Goal: Information Seeking & Learning: Learn about a topic

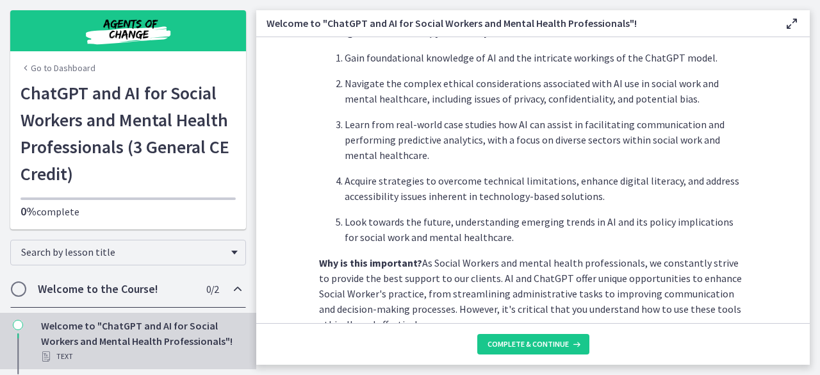
scroll to position [693, 0]
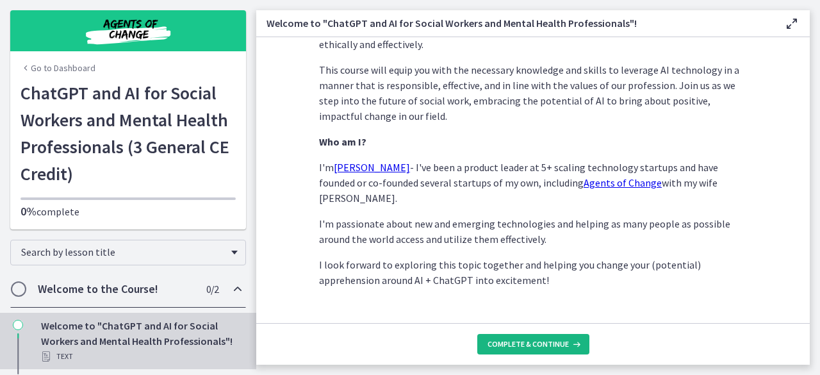
click at [557, 339] on span "Complete & continue" at bounding box center [528, 344] width 81 height 10
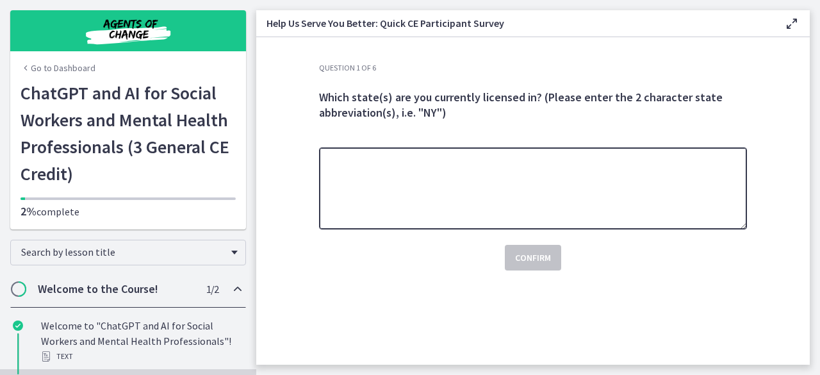
click at [579, 176] on textarea at bounding box center [533, 188] width 428 height 82
type textarea "*"
type textarea "**"
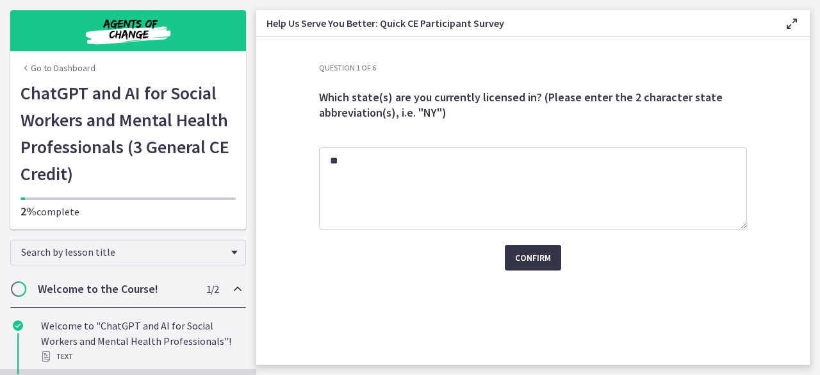
click at [527, 258] on span "Confirm" at bounding box center [533, 257] width 36 height 15
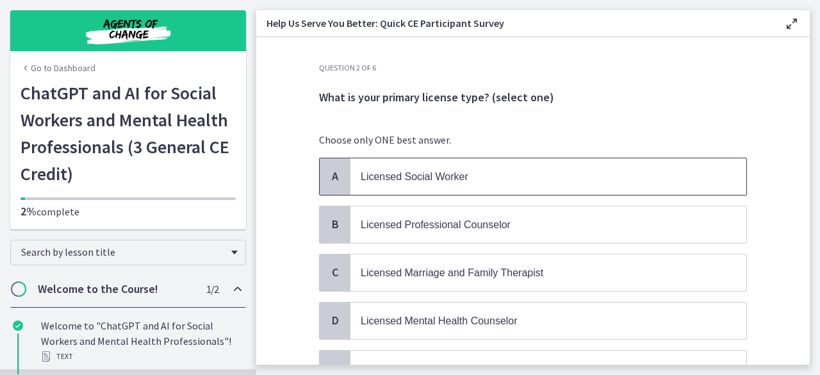
click at [534, 179] on p "Licensed Social Worker" at bounding box center [536, 177] width 350 height 16
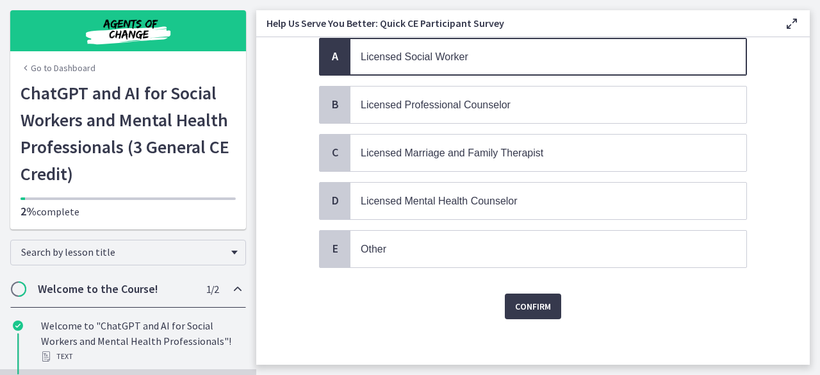
scroll to position [115, 0]
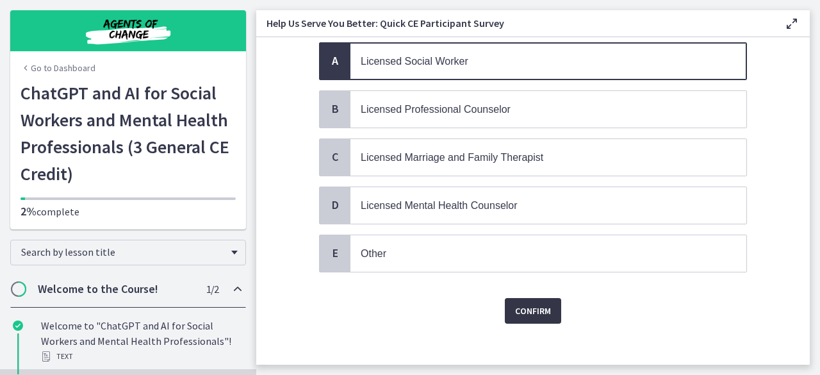
click at [536, 309] on span "Confirm" at bounding box center [533, 310] width 36 height 15
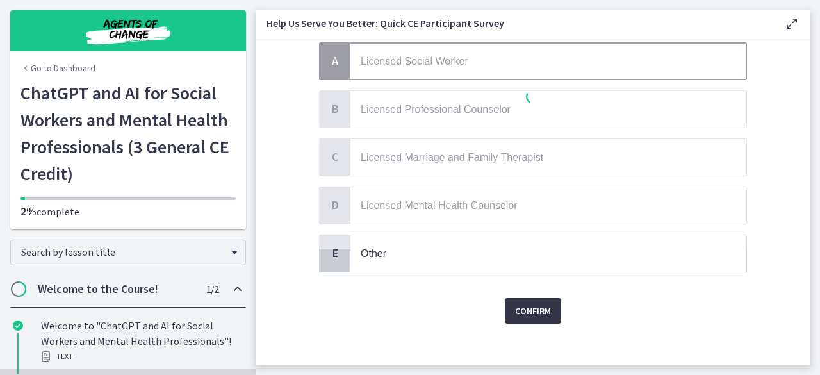
scroll to position [0, 0]
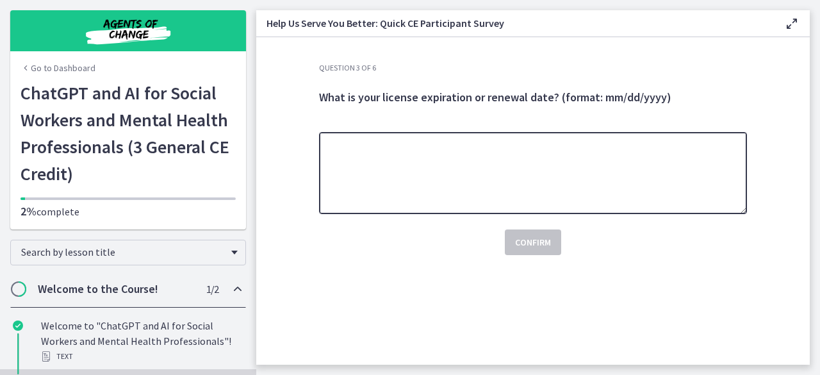
click at [651, 188] on textarea at bounding box center [533, 173] width 428 height 82
type textarea "**********"
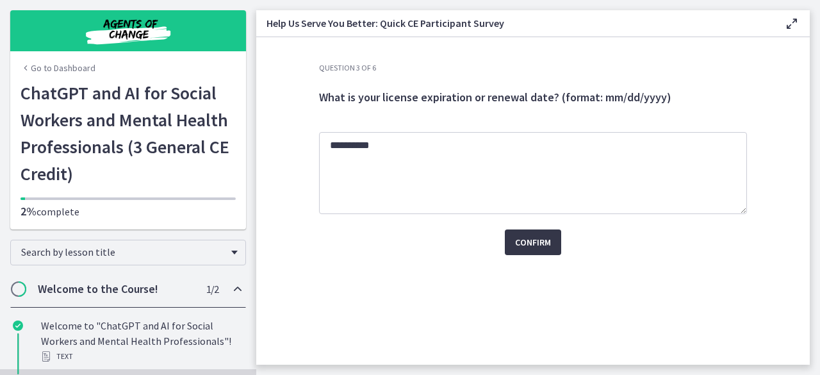
click at [526, 240] on span "Confirm" at bounding box center [533, 242] width 36 height 15
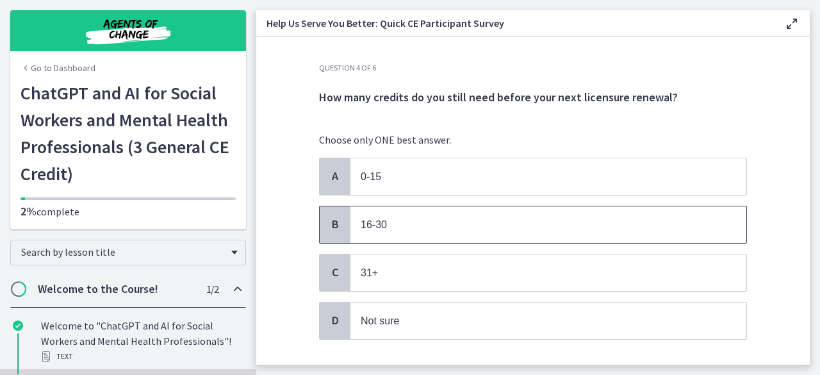
click at [495, 224] on p "16-30" at bounding box center [536, 225] width 350 height 16
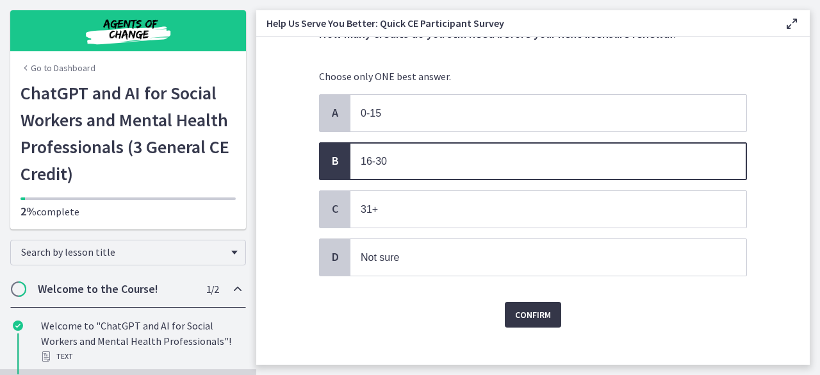
scroll to position [64, 0]
click at [532, 311] on span "Confirm" at bounding box center [533, 313] width 36 height 15
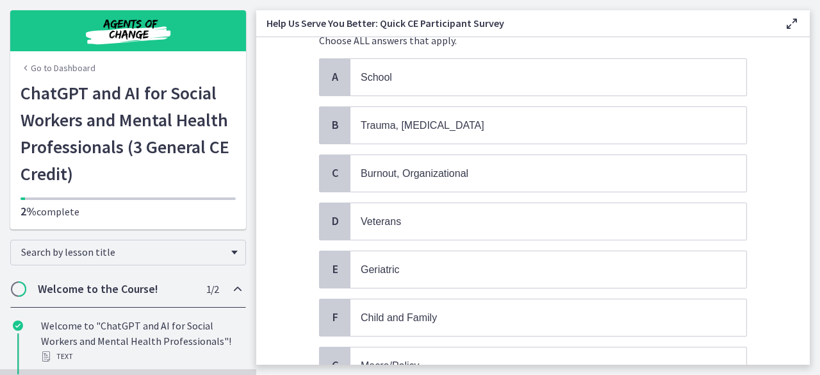
scroll to position [100, 0]
click at [413, 115] on span "Trauma, [MEDICAL_DATA]" at bounding box center [549, 124] width 396 height 37
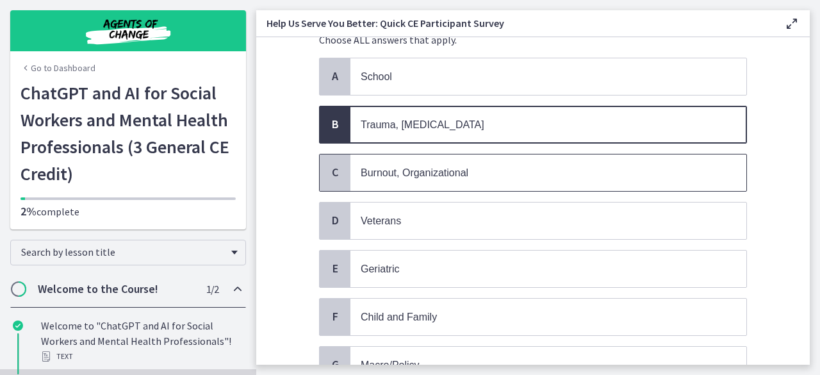
click at [402, 174] on span "Burnout, Organizational" at bounding box center [415, 172] width 108 height 11
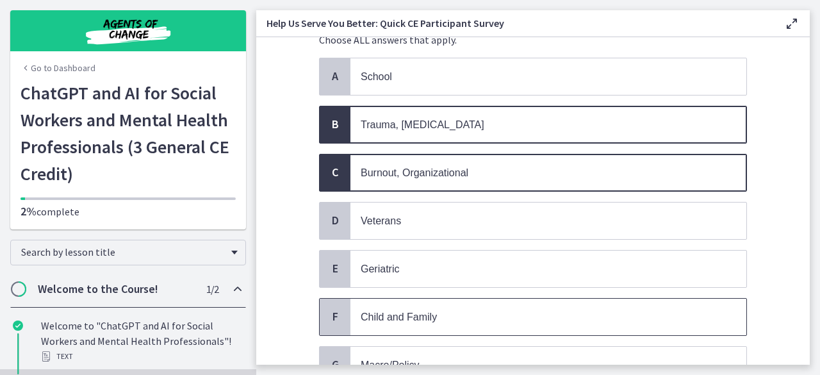
click at [405, 322] on span "Child and Family" at bounding box center [549, 317] width 396 height 37
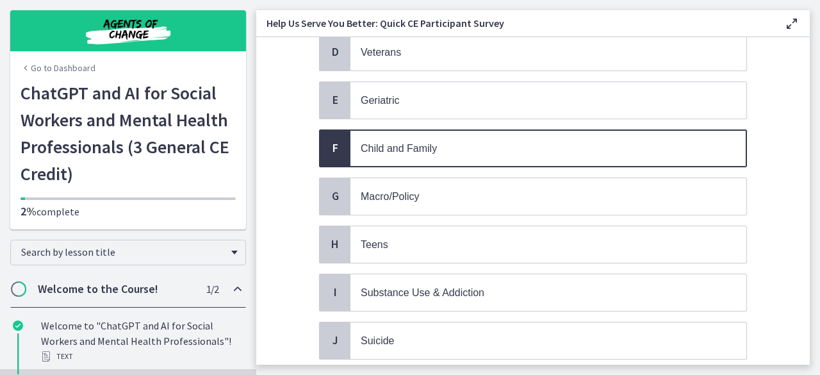
scroll to position [269, 0]
click at [402, 190] on span "Macro/Policy" at bounding box center [390, 195] width 59 height 11
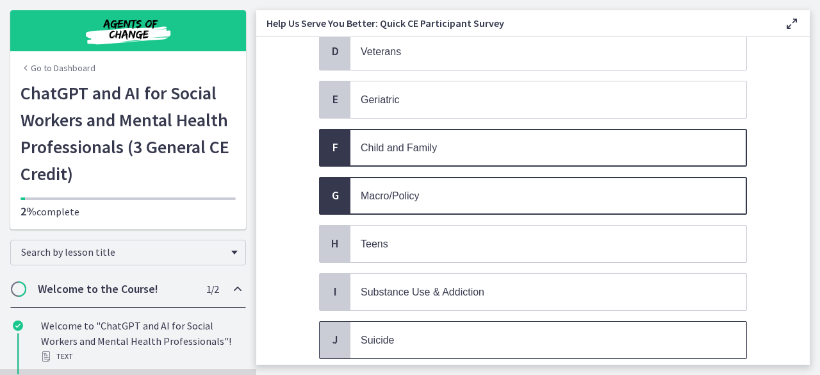
click at [388, 335] on span "Suicide" at bounding box center [377, 340] width 33 height 11
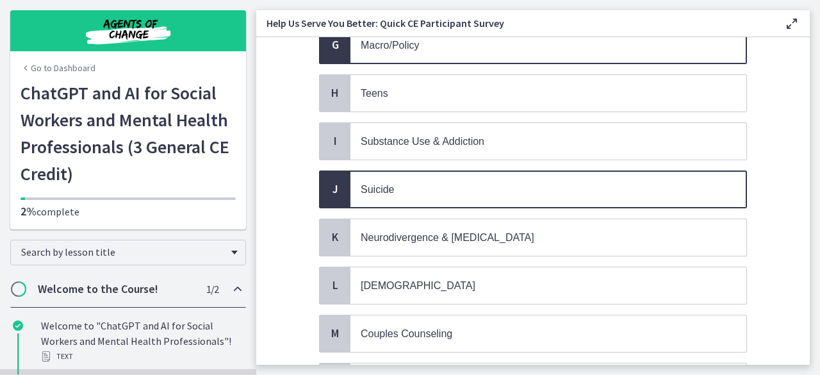
scroll to position [420, 0]
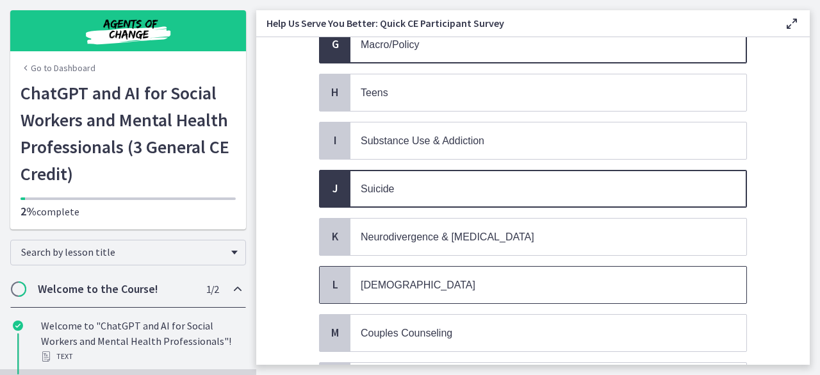
click at [395, 279] on span "[DEMOGRAPHIC_DATA]" at bounding box center [418, 284] width 115 height 11
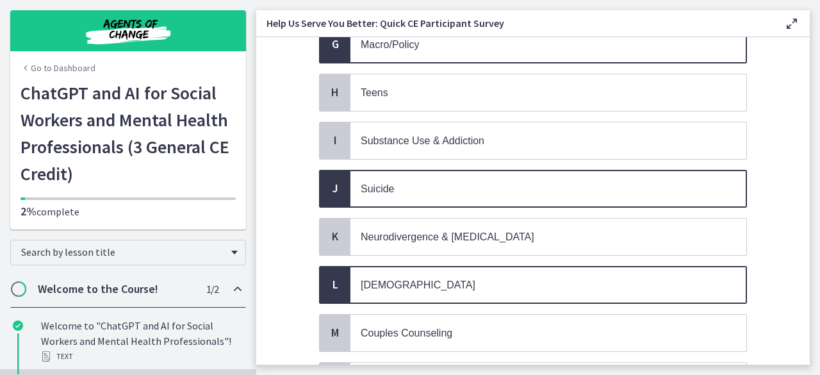
scroll to position [542, 0]
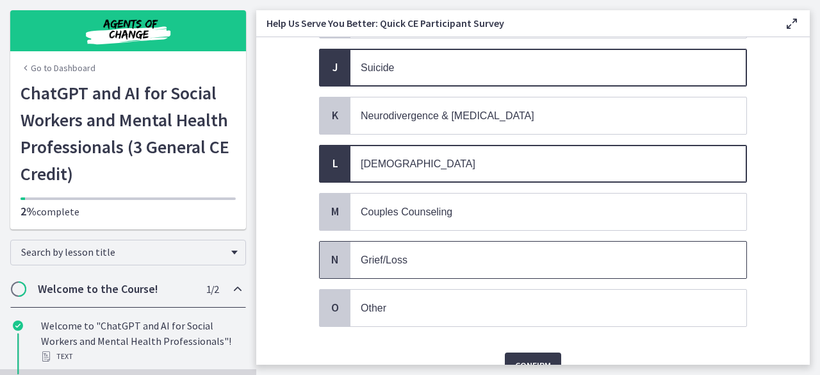
click at [445, 252] on p "Grief/Loss" at bounding box center [536, 260] width 350 height 16
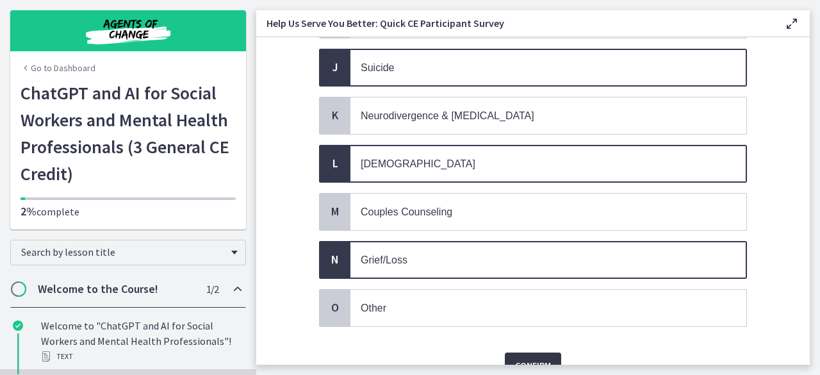
click at [536, 358] on span "Confirm" at bounding box center [533, 365] width 36 height 15
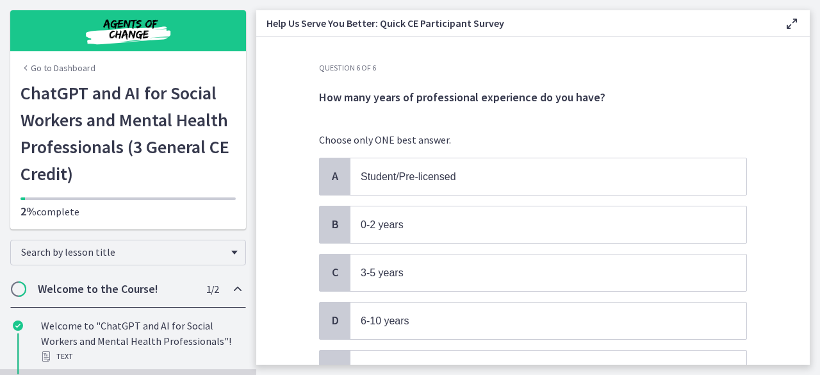
scroll to position [64, 0]
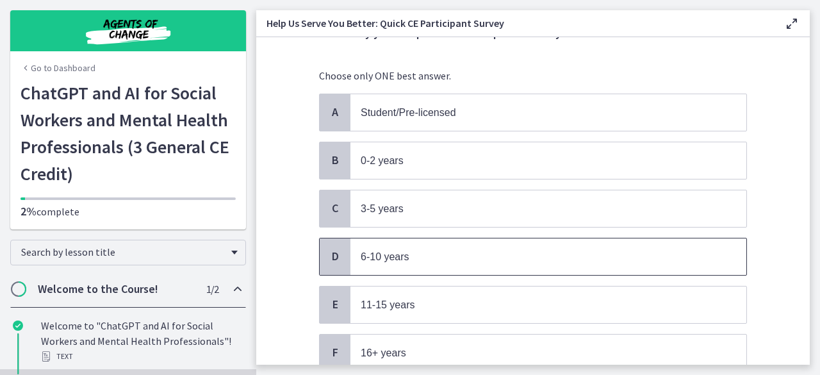
click at [473, 244] on span "6-10 years" at bounding box center [549, 256] width 396 height 37
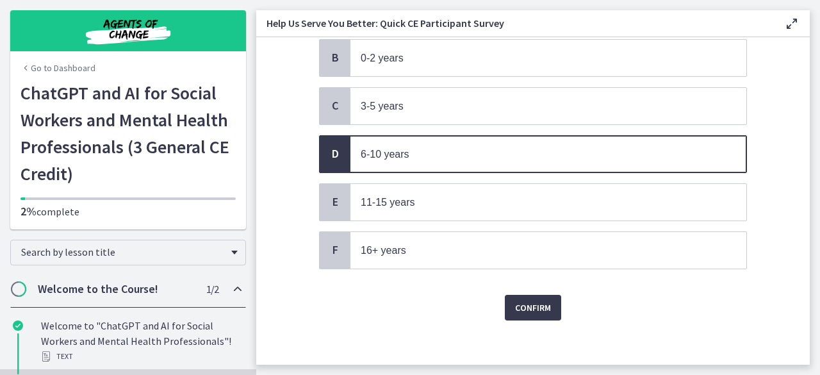
scroll to position [161, 0]
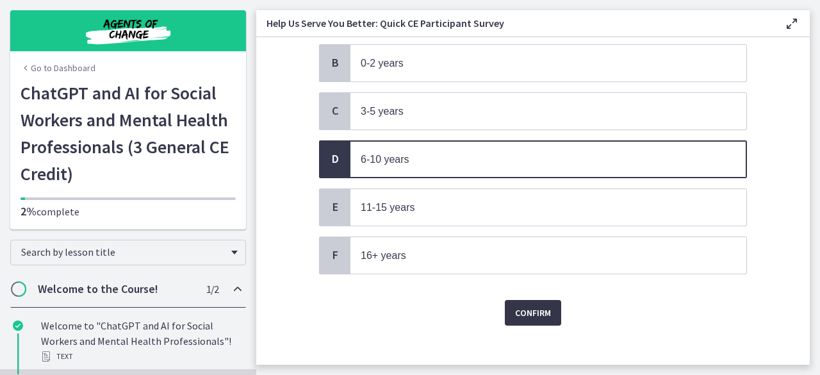
click at [520, 305] on span "Confirm" at bounding box center [533, 312] width 36 height 15
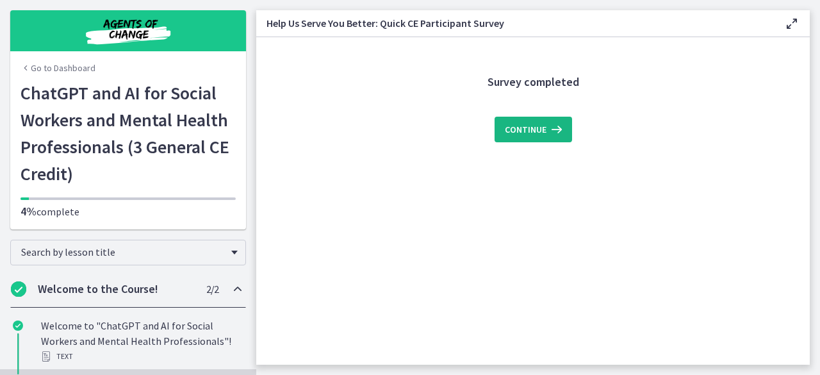
scroll to position [0, 0]
click at [534, 131] on span "Continue" at bounding box center [526, 129] width 42 height 15
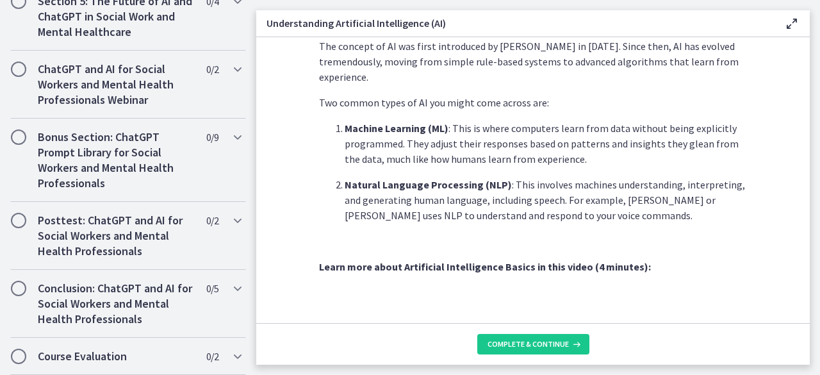
scroll to position [656, 0]
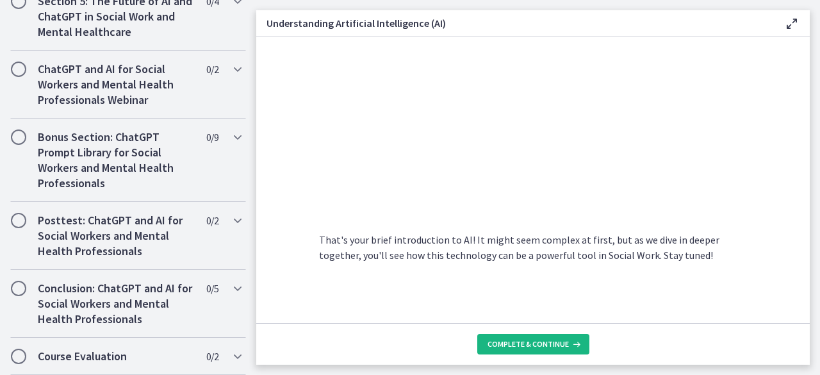
click at [565, 343] on span "Complete & continue" at bounding box center [528, 344] width 81 height 10
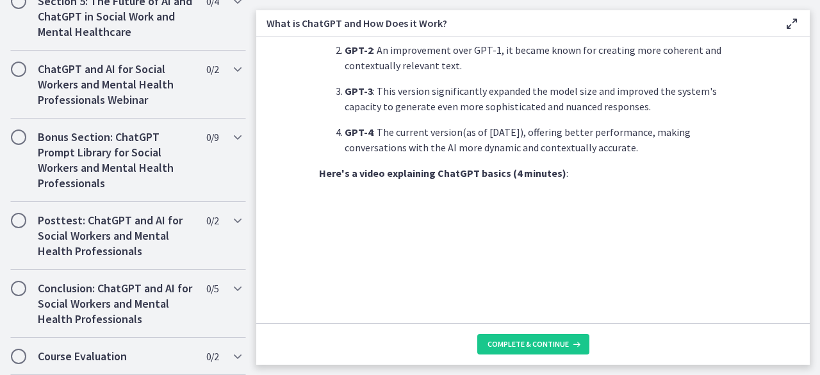
scroll to position [728, 0]
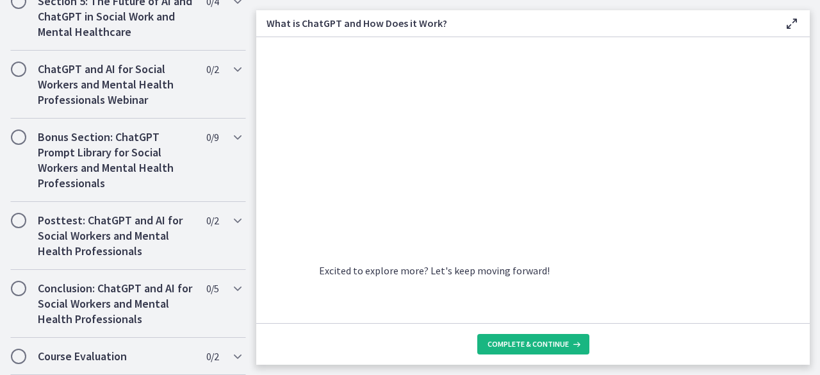
click at [549, 342] on span "Complete & continue" at bounding box center [528, 344] width 81 height 10
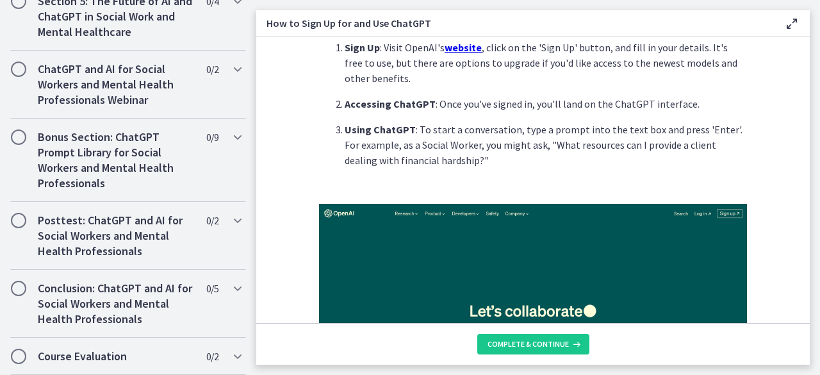
scroll to position [17, 0]
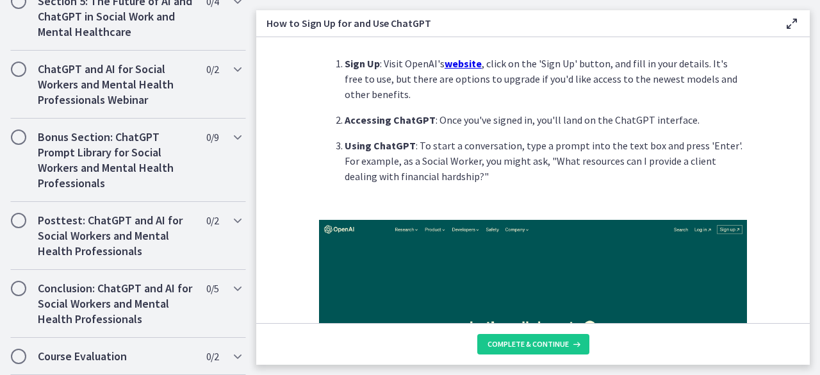
click at [446, 62] on u "website" at bounding box center [463, 63] width 37 height 13
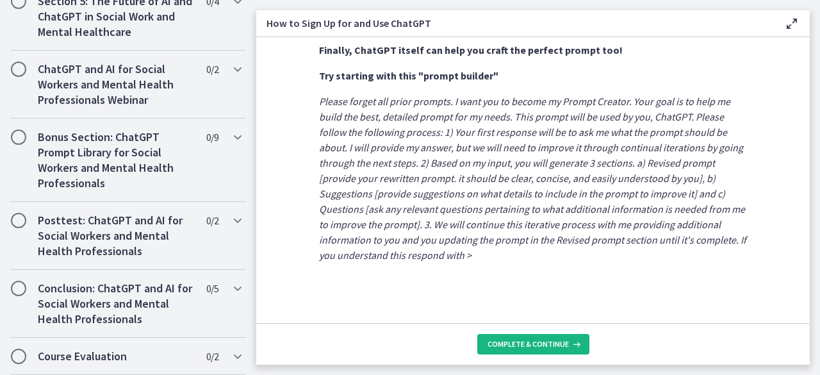
scroll to position [782, 0]
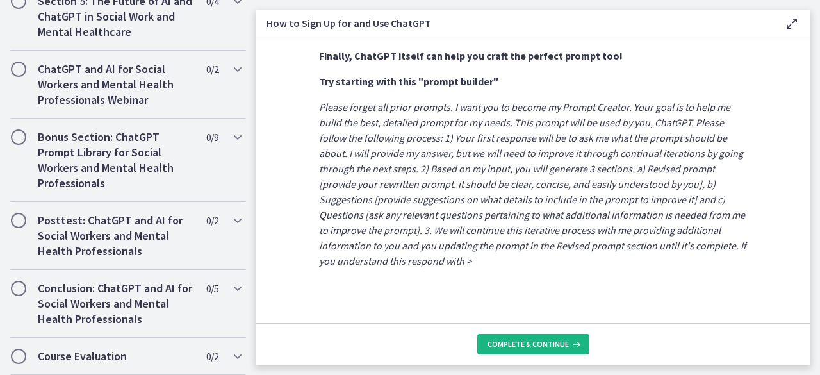
click at [543, 343] on span "Complete & continue" at bounding box center [528, 344] width 81 height 10
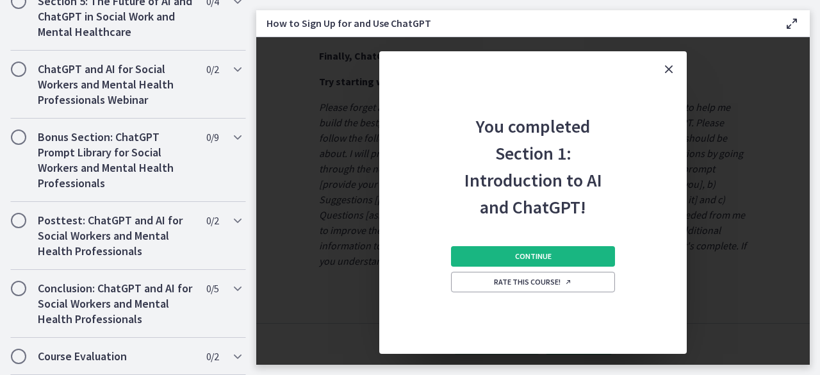
click at [576, 254] on button "Continue" at bounding box center [533, 256] width 164 height 21
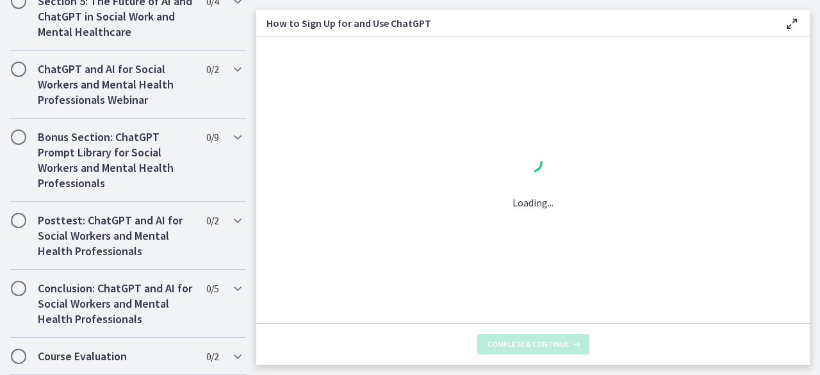
scroll to position [0, 0]
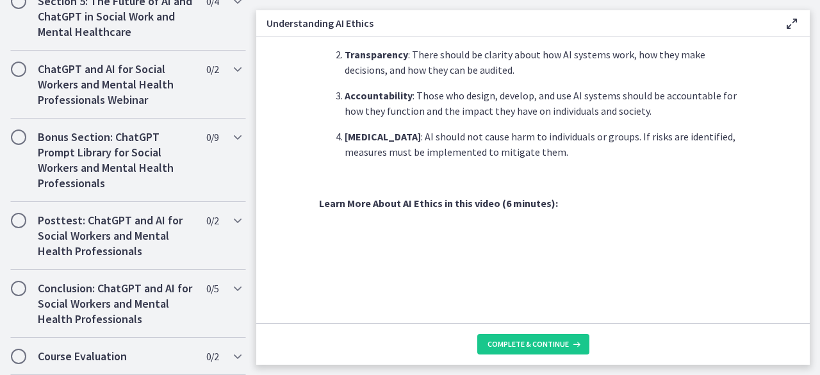
scroll to position [738, 0]
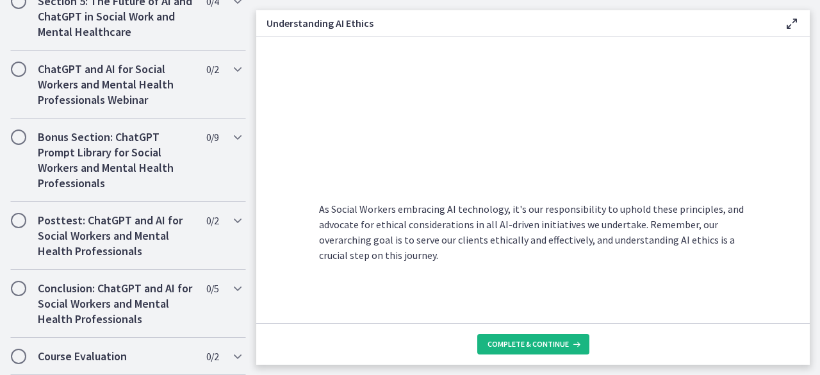
click at [555, 343] on span "Complete & continue" at bounding box center [528, 344] width 81 height 10
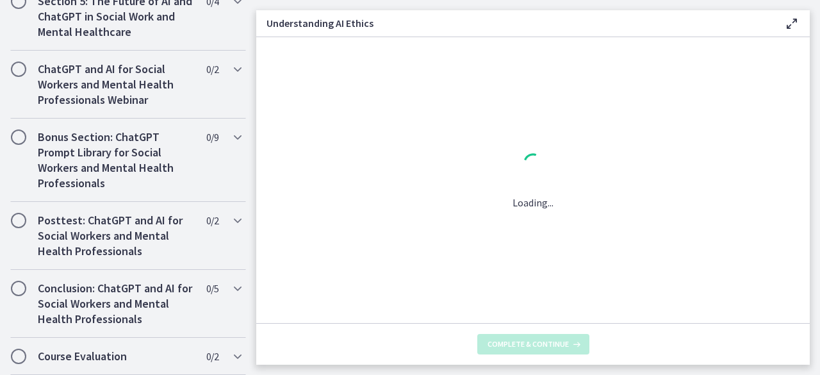
scroll to position [0, 0]
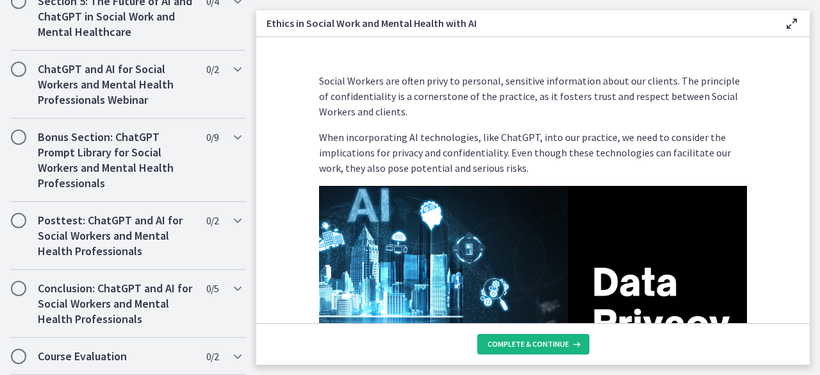
click at [555, 343] on span "Complete & continue" at bounding box center [528, 344] width 81 height 10
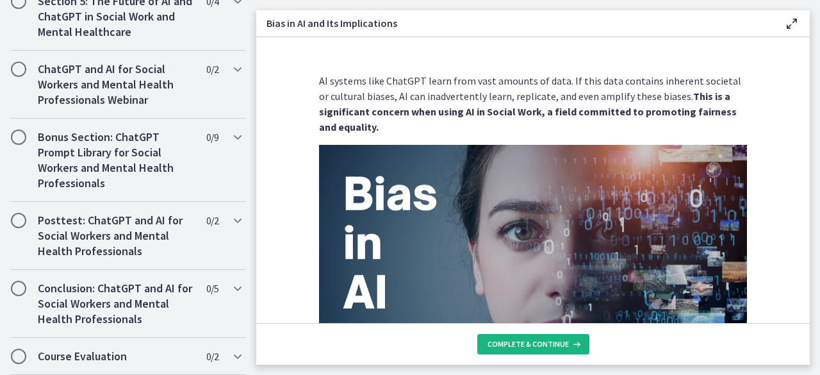
click at [560, 347] on span "Complete & continue" at bounding box center [528, 344] width 81 height 10
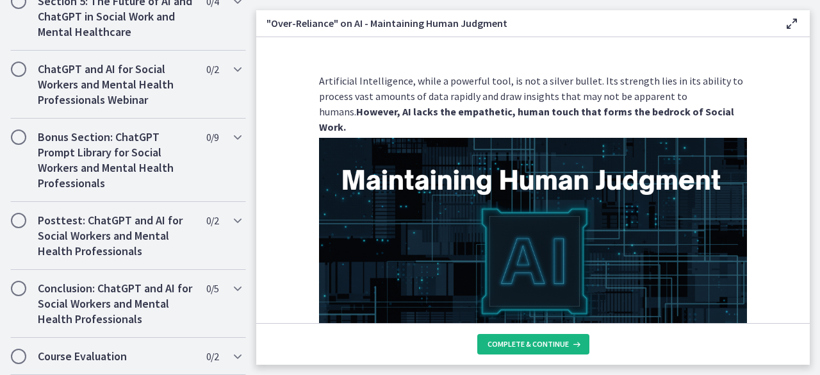
click at [560, 347] on span "Complete & continue" at bounding box center [528, 344] width 81 height 10
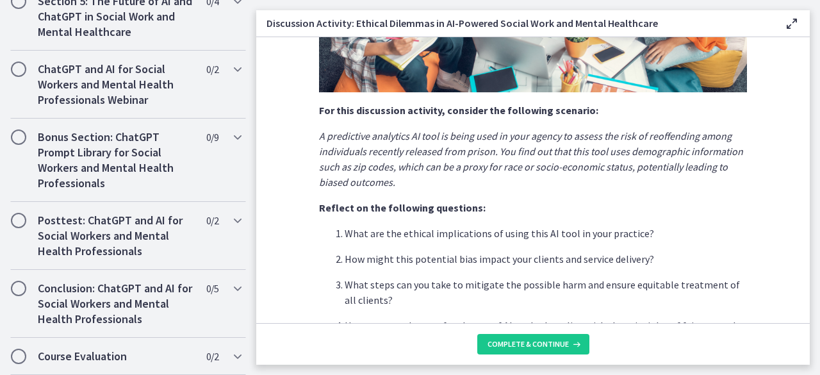
scroll to position [421, 0]
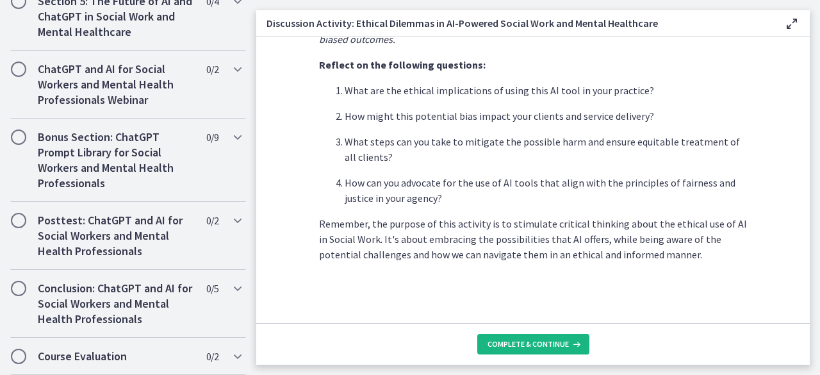
click at [542, 348] on span "Complete & continue" at bounding box center [528, 344] width 81 height 10
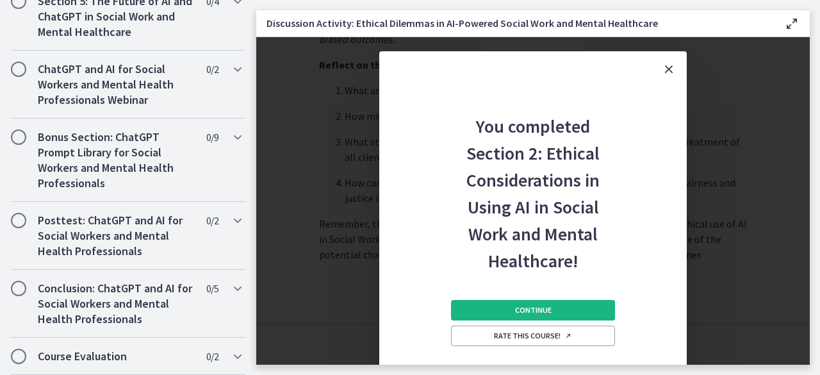
click at [571, 304] on button "Continue" at bounding box center [533, 310] width 164 height 21
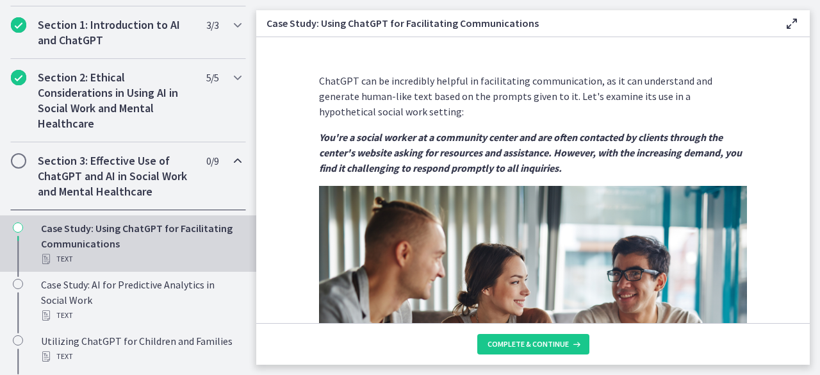
scroll to position [424, 0]
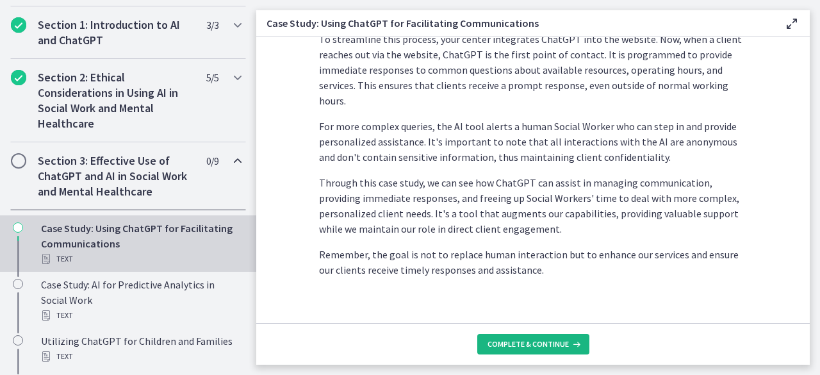
click at [528, 343] on span "Complete & continue" at bounding box center [528, 344] width 81 height 10
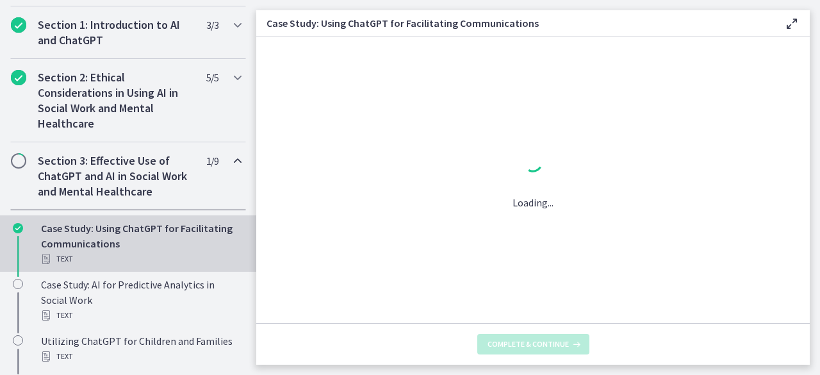
scroll to position [0, 0]
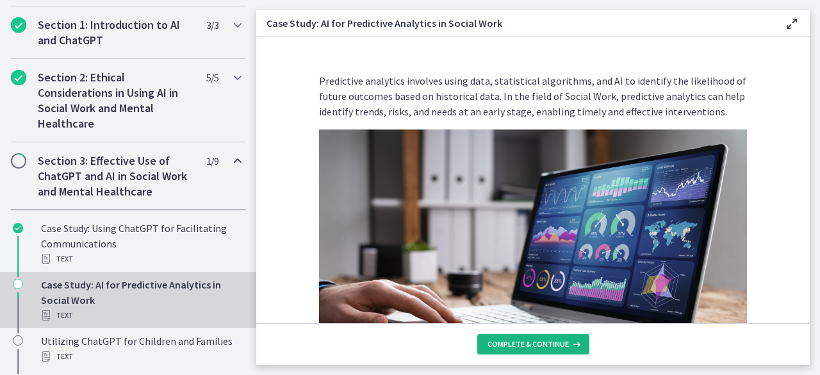
click at [528, 343] on span "Complete & continue" at bounding box center [528, 344] width 81 height 10
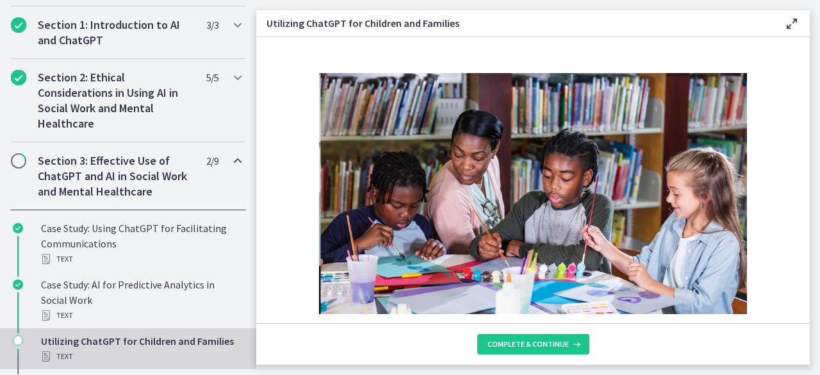
scroll to position [454, 0]
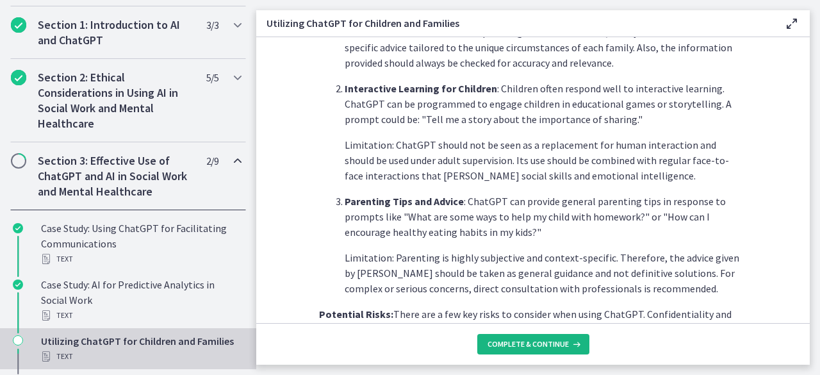
click at [554, 347] on span "Complete & continue" at bounding box center [528, 344] width 81 height 10
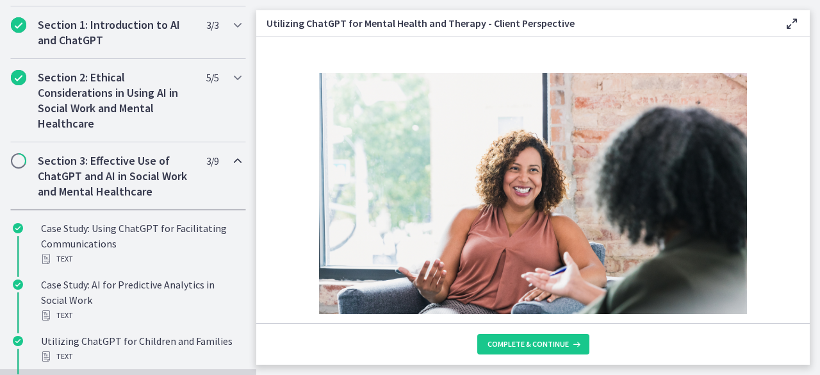
scroll to position [636, 0]
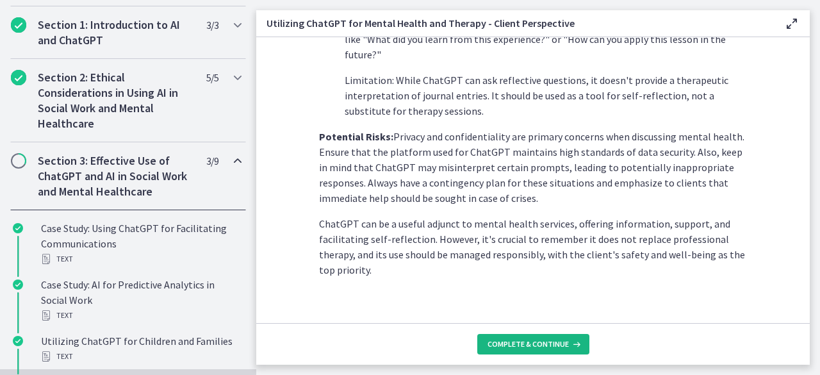
click at [542, 347] on span "Complete & continue" at bounding box center [528, 344] width 81 height 10
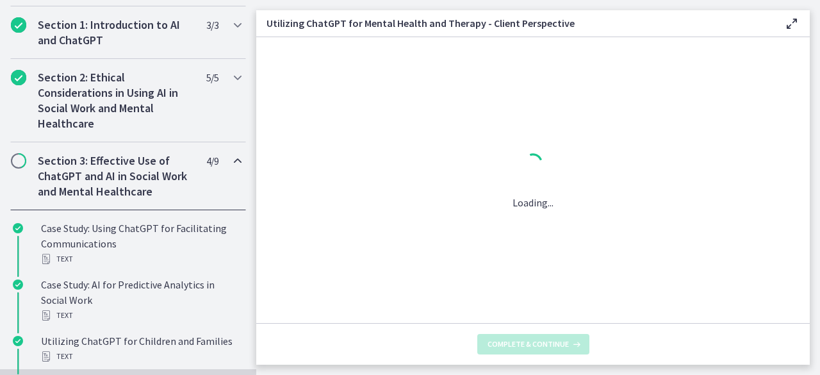
scroll to position [0, 0]
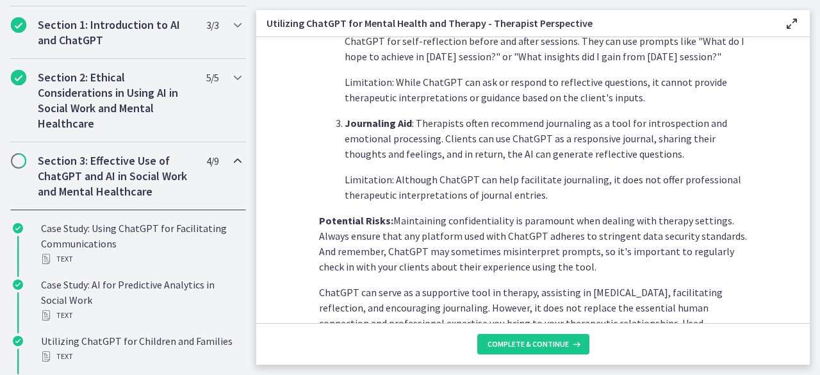
scroll to position [606, 0]
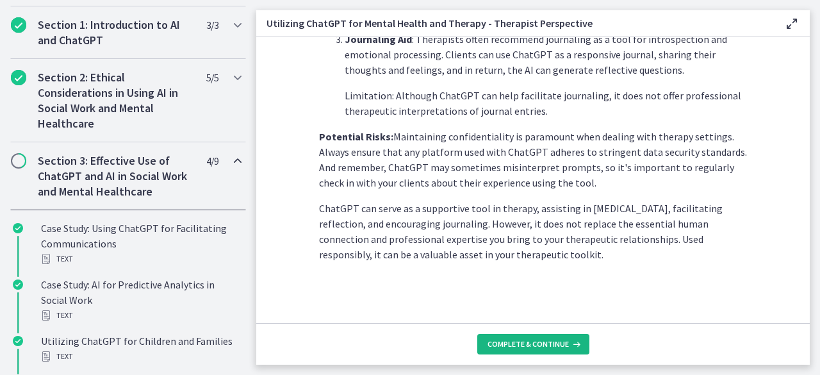
click at [547, 344] on span "Complete & continue" at bounding box center [528, 344] width 81 height 10
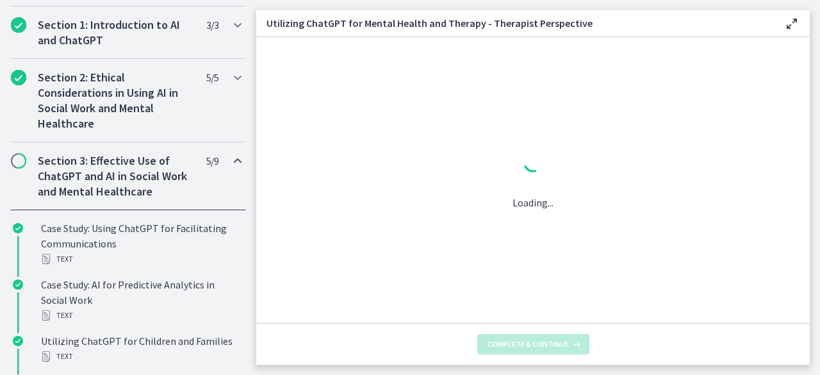
scroll to position [0, 0]
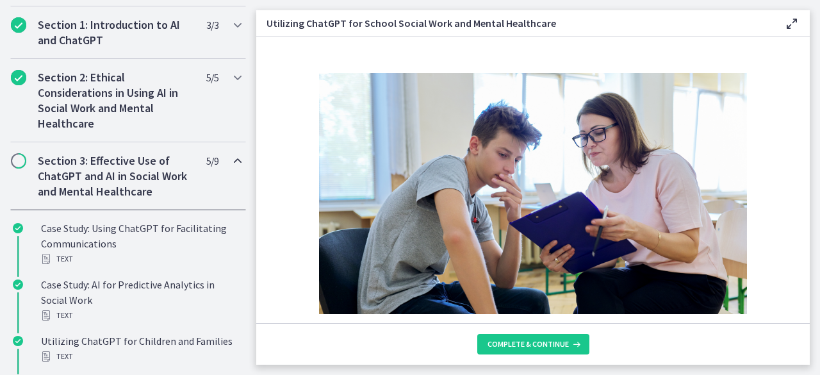
scroll to position [667, 0]
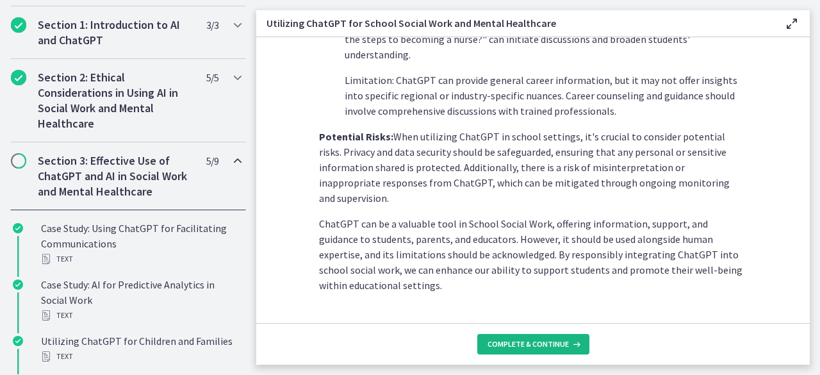
click at [533, 349] on span "Complete & continue" at bounding box center [528, 344] width 81 height 10
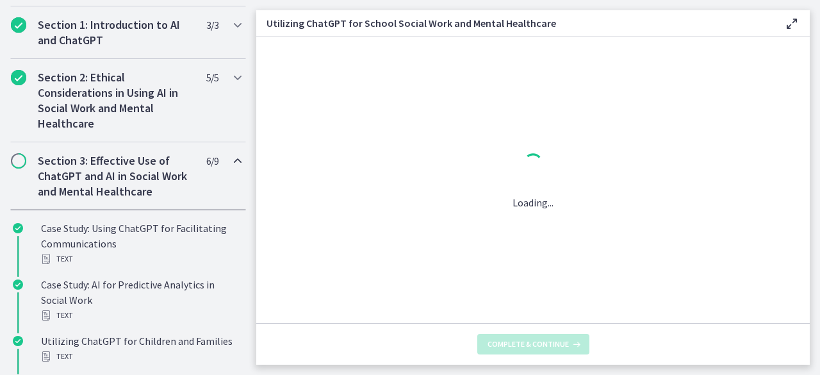
scroll to position [0, 0]
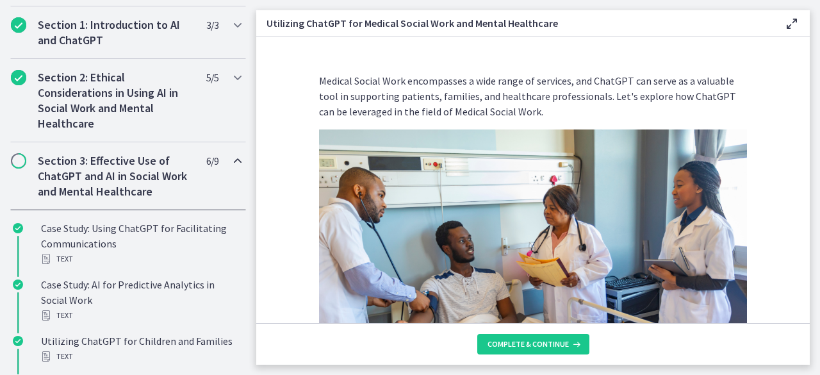
scroll to position [621, 0]
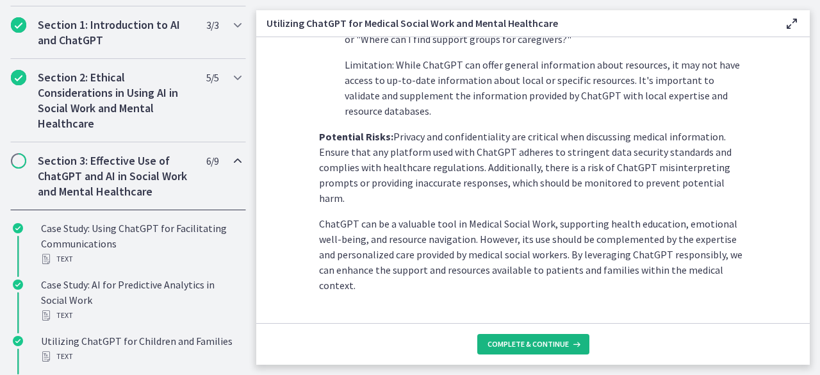
click at [563, 342] on span "Complete & continue" at bounding box center [528, 344] width 81 height 10
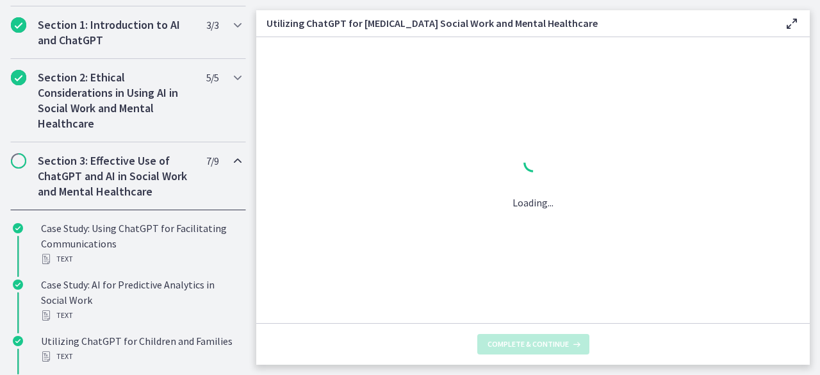
scroll to position [0, 0]
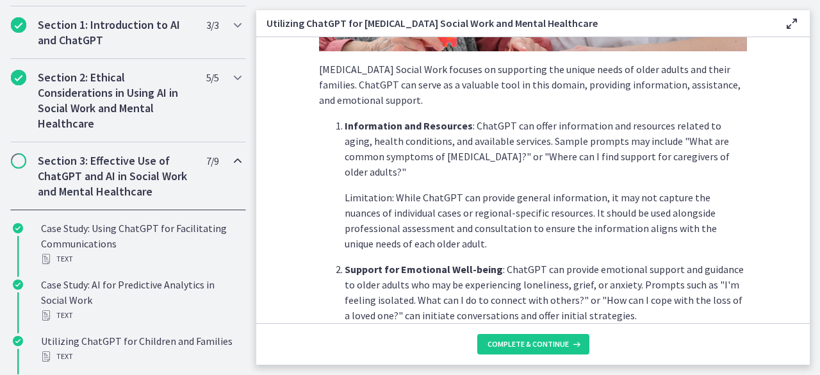
scroll to position [265, 0]
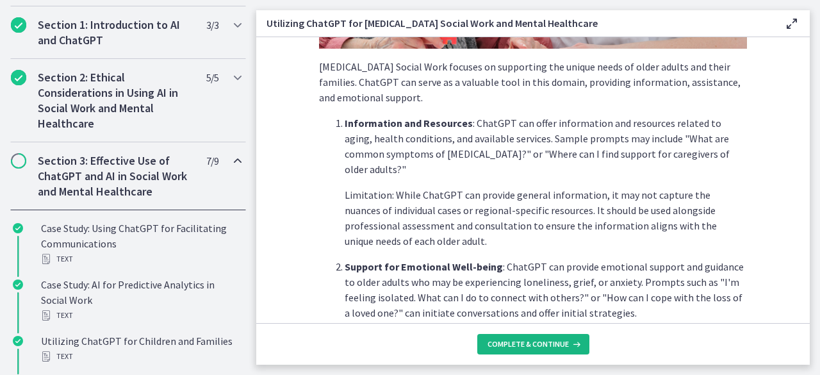
click at [567, 334] on button "Complete & continue" at bounding box center [533, 344] width 112 height 21
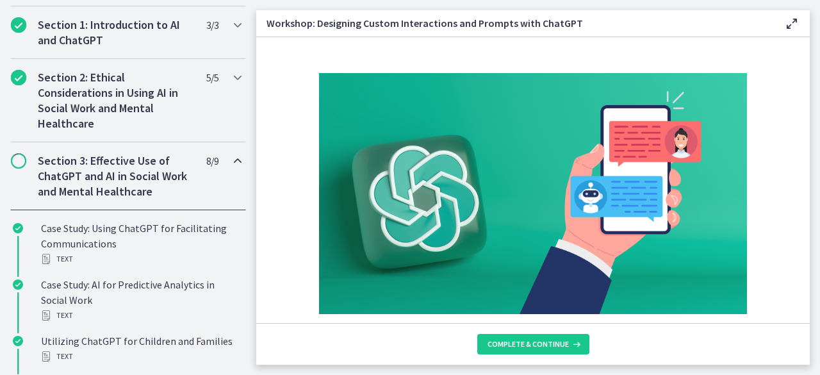
click at [538, 253] on div "Welcome to an exciting and interactive workshop where we dive into the art of d…" at bounding box center [533, 200] width 554 height 327
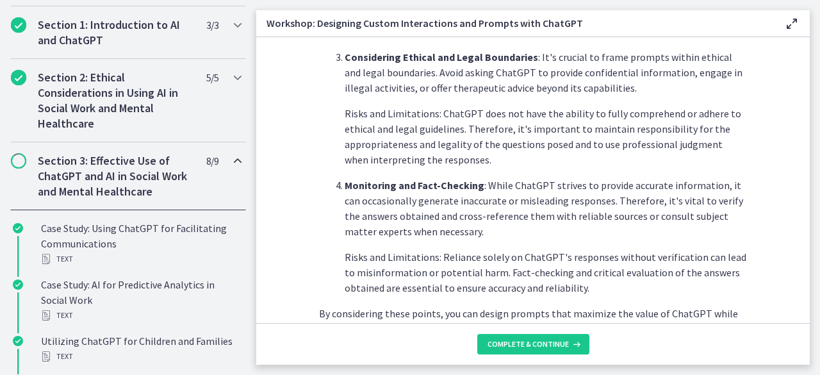
scroll to position [790, 0]
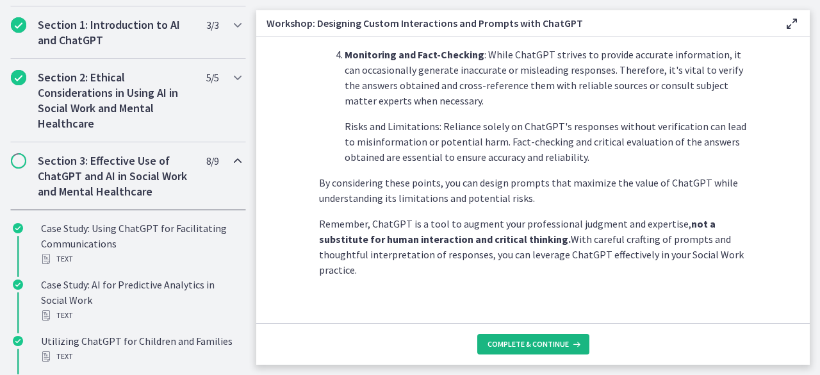
click at [527, 340] on span "Complete & continue" at bounding box center [528, 344] width 81 height 10
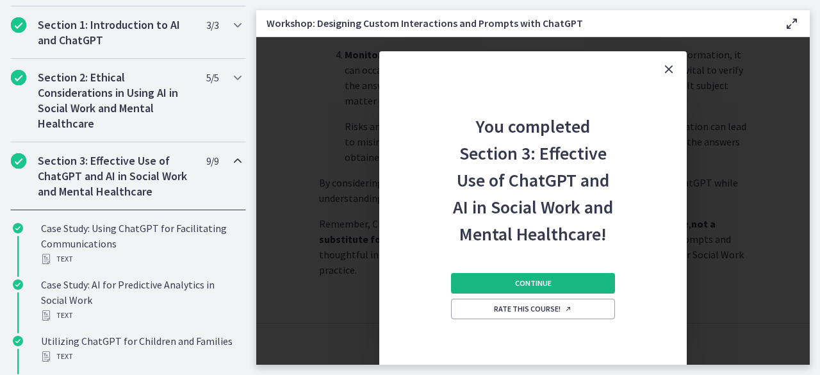
click at [536, 276] on button "Continue" at bounding box center [533, 283] width 164 height 21
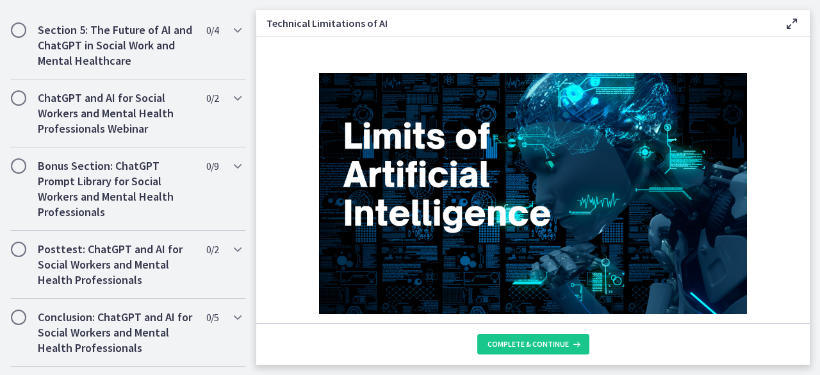
scroll to position [884, 0]
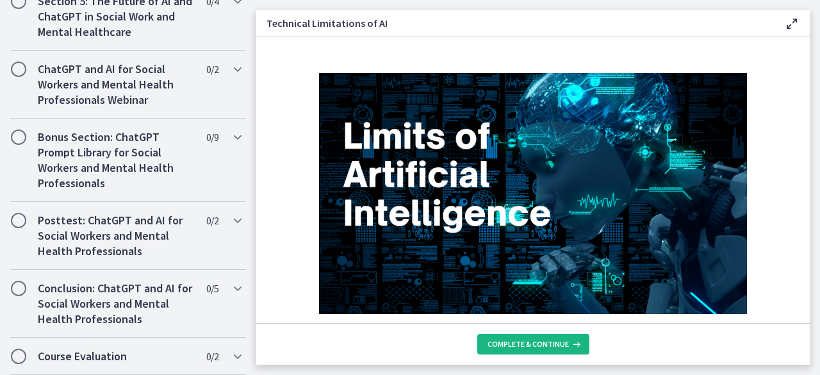
click at [561, 343] on span "Complete & continue" at bounding box center [528, 344] width 81 height 10
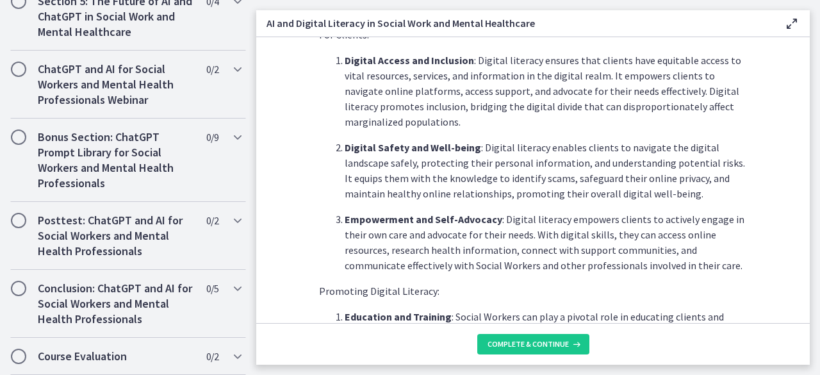
scroll to position [1184, 0]
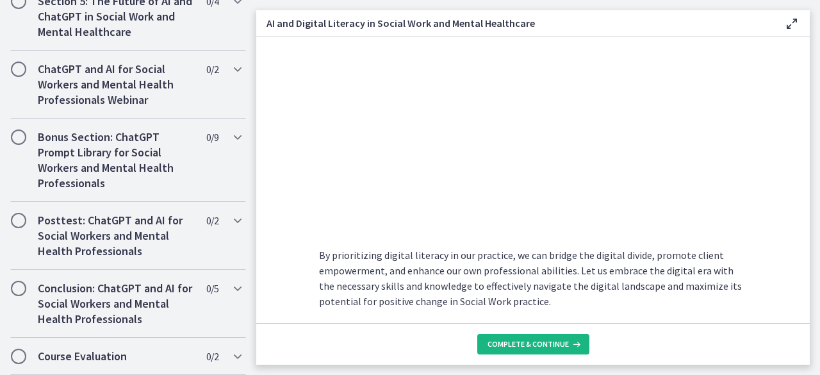
click at [538, 344] on span "Complete & continue" at bounding box center [528, 344] width 81 height 10
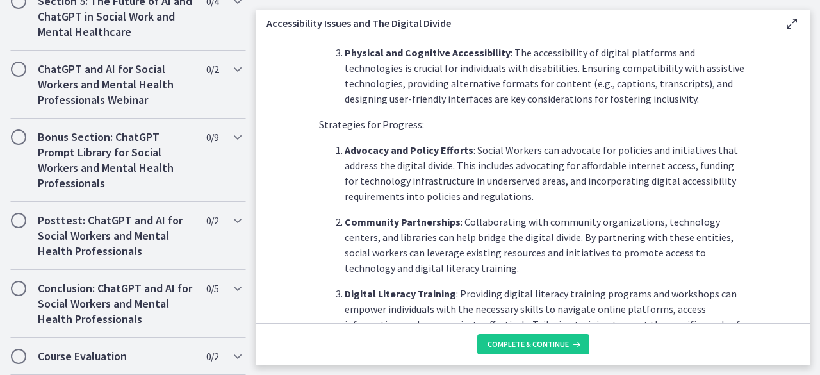
scroll to position [504, 0]
click at [531, 340] on span "Complete & continue" at bounding box center [528, 344] width 81 height 10
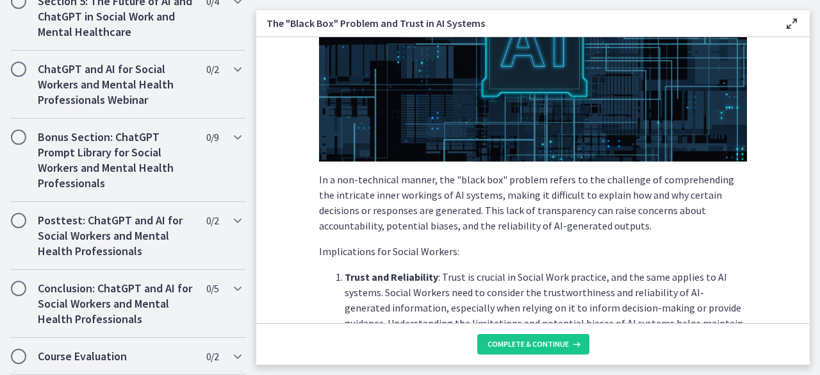
scroll to position [225, 0]
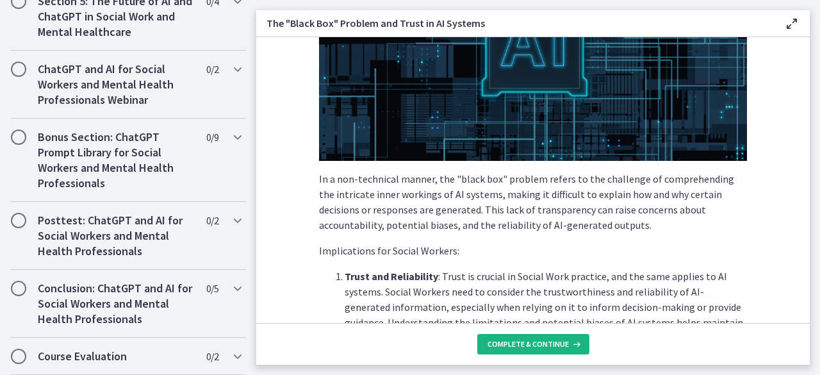
click at [540, 340] on span "Complete & continue" at bounding box center [528, 344] width 81 height 10
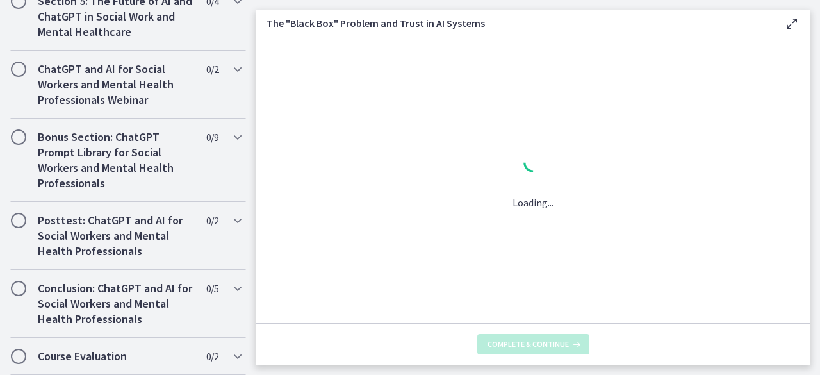
scroll to position [0, 0]
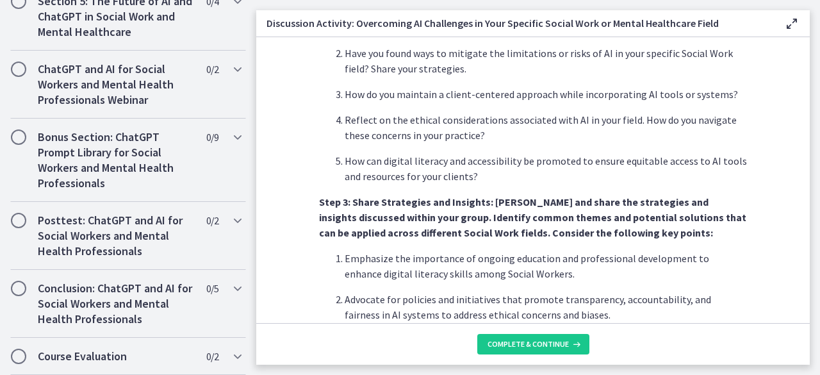
scroll to position [882, 0]
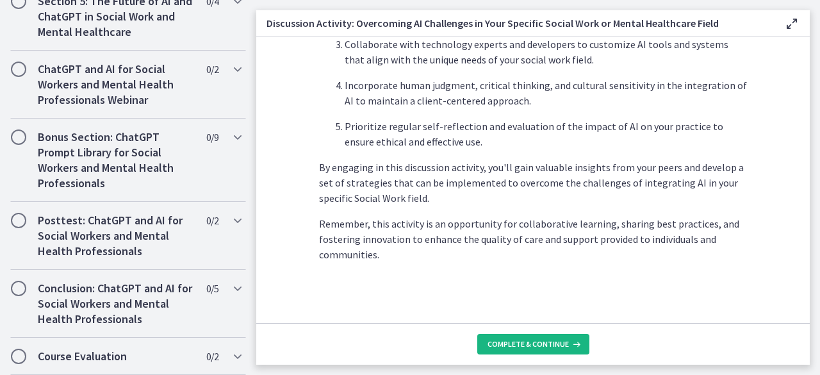
click at [548, 351] on button "Complete & continue" at bounding box center [533, 344] width 112 height 21
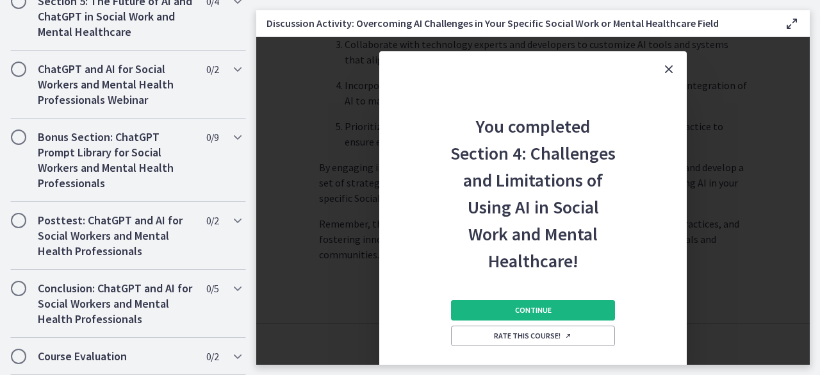
click at [590, 306] on button "Continue" at bounding box center [533, 310] width 164 height 21
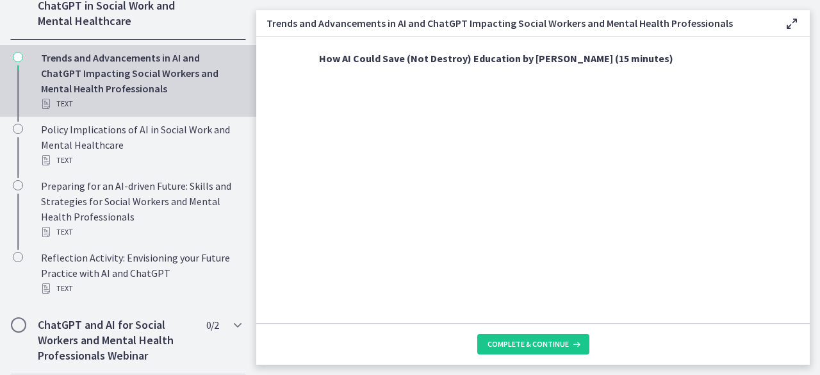
scroll to position [1133, 0]
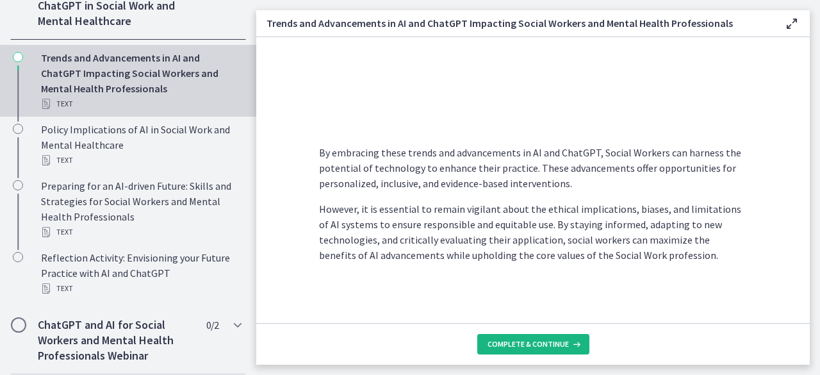
click at [536, 350] on button "Complete & continue" at bounding box center [533, 344] width 112 height 21
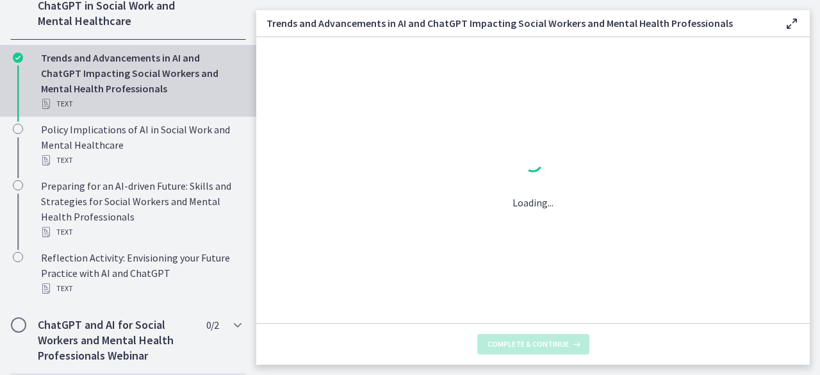
scroll to position [0, 0]
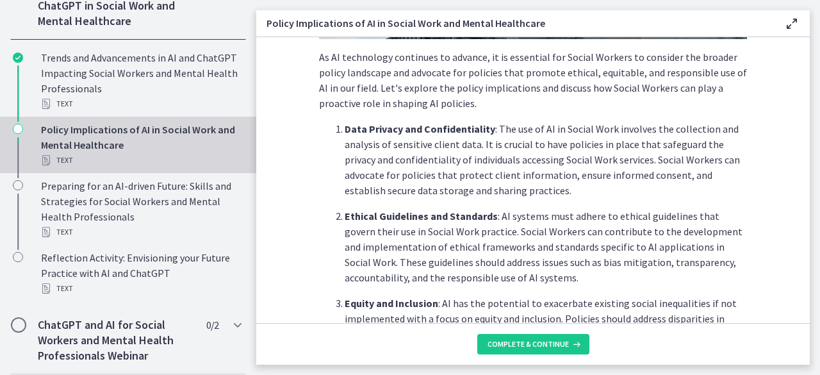
scroll to position [276, 0]
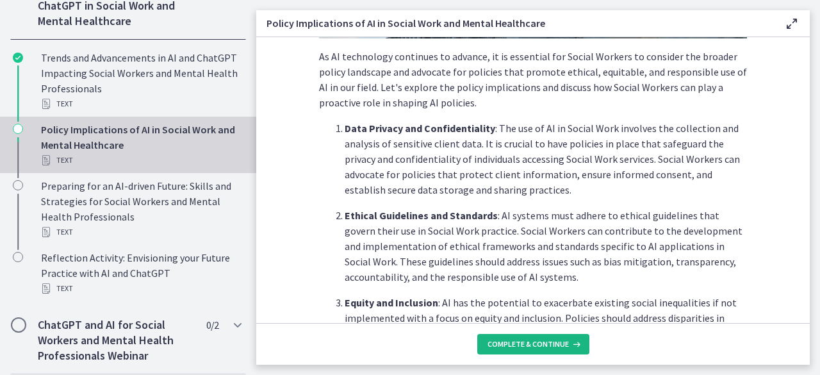
click at [541, 339] on span "Complete & continue" at bounding box center [528, 344] width 81 height 10
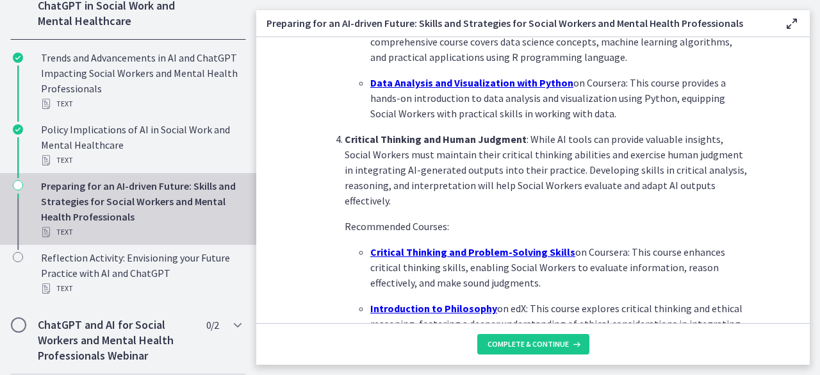
scroll to position [1006, 0]
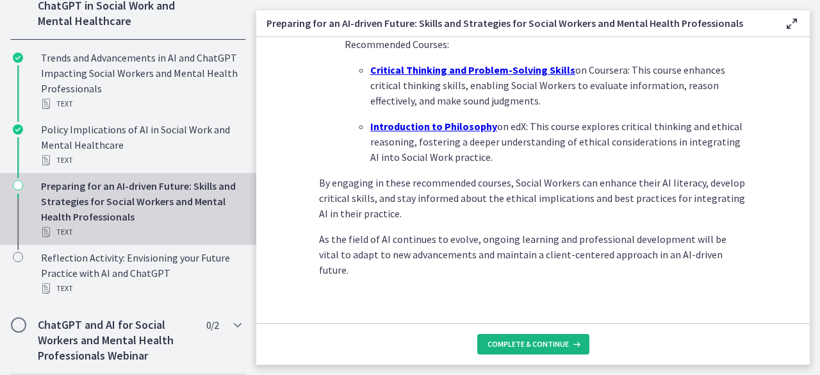
click at [531, 340] on span "Complete & continue" at bounding box center [528, 344] width 81 height 10
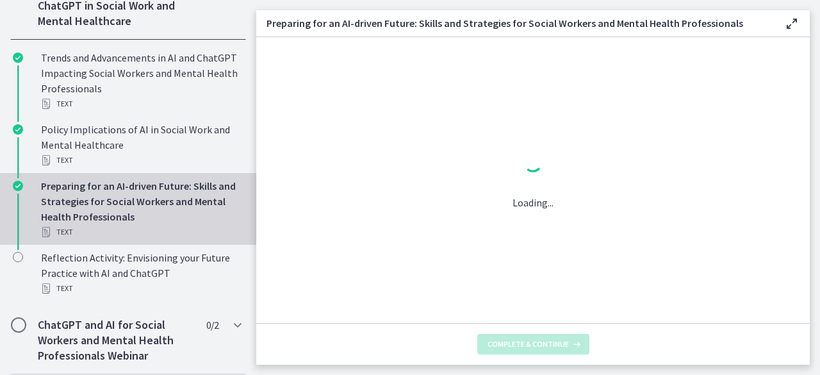
scroll to position [0, 0]
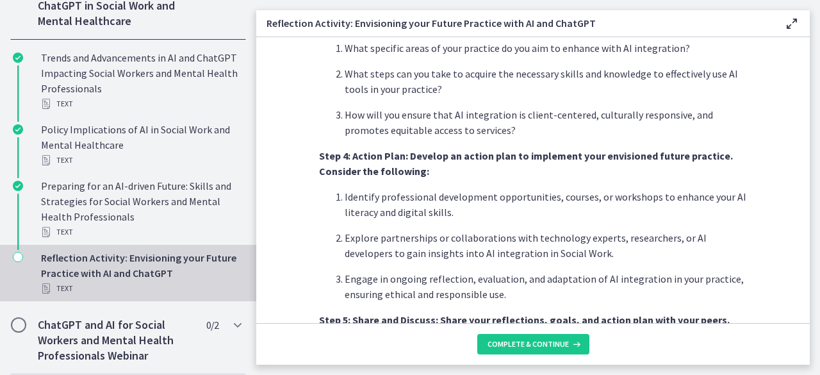
scroll to position [1045, 0]
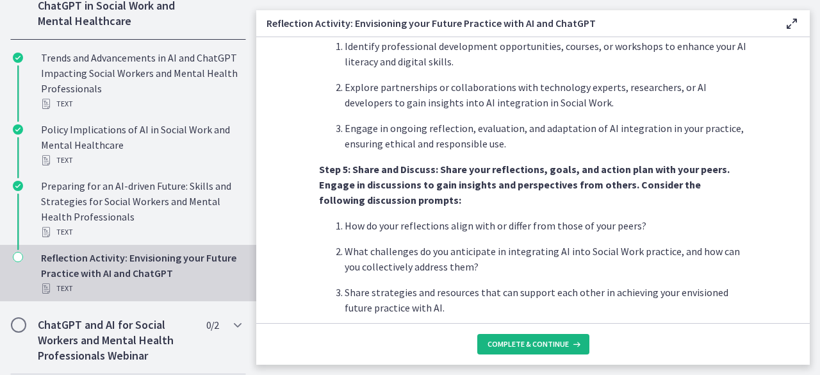
click at [527, 343] on span "Complete & continue" at bounding box center [528, 344] width 81 height 10
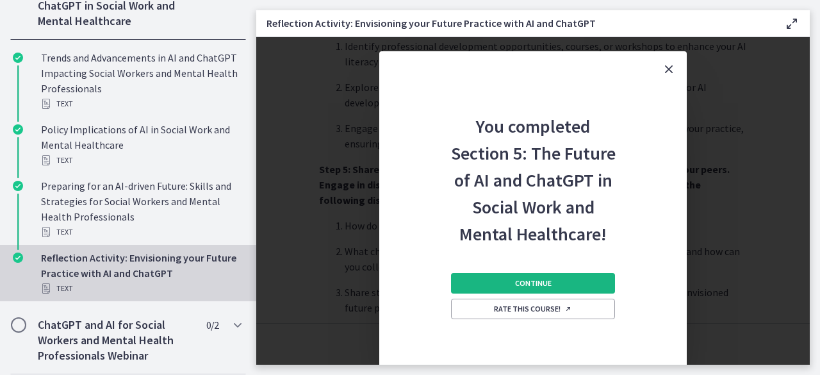
click at [579, 290] on button "Continue" at bounding box center [533, 283] width 164 height 21
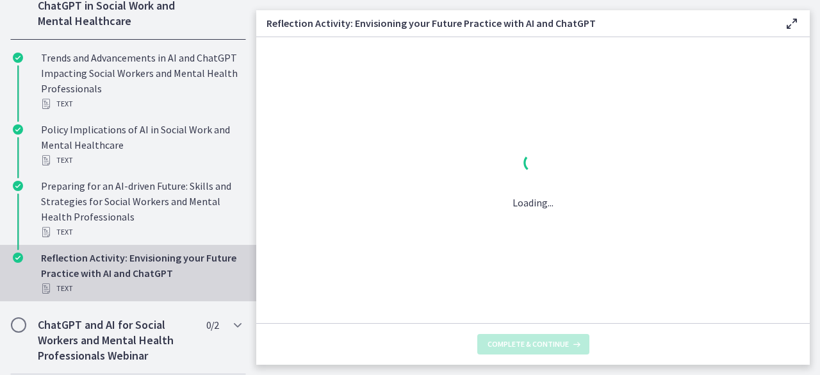
scroll to position [0, 0]
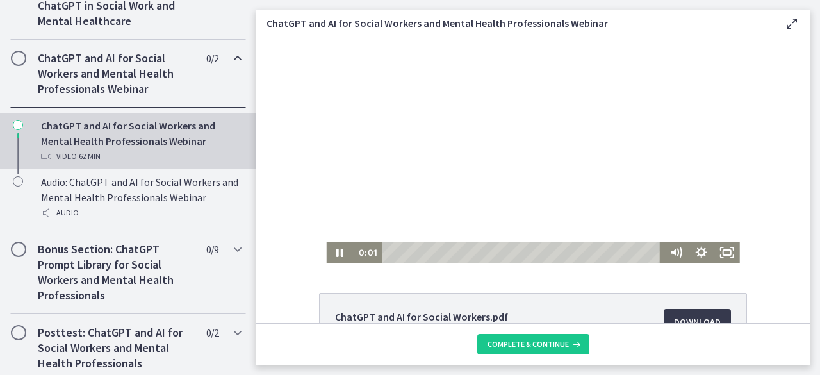
click at [428, 196] on div at bounding box center [532, 150] width 413 height 226
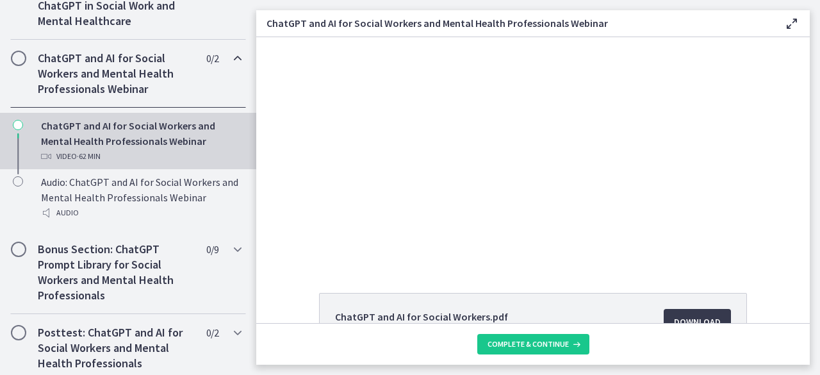
scroll to position [151, 0]
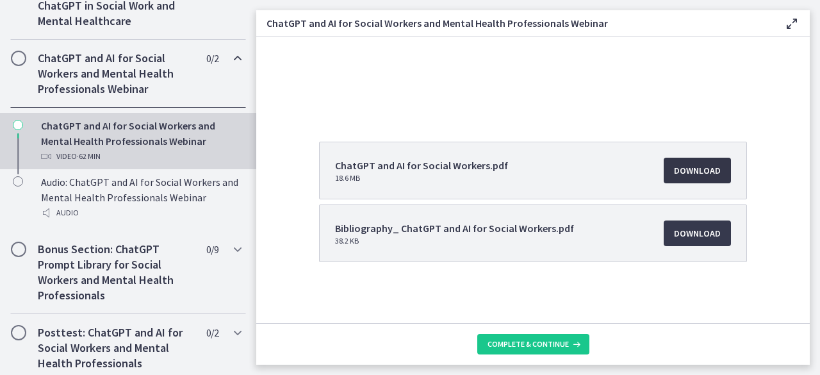
click at [688, 170] on span "Download Opens in a new window" at bounding box center [697, 170] width 47 height 15
click at [562, 343] on span "Complete & continue" at bounding box center [528, 344] width 81 height 10
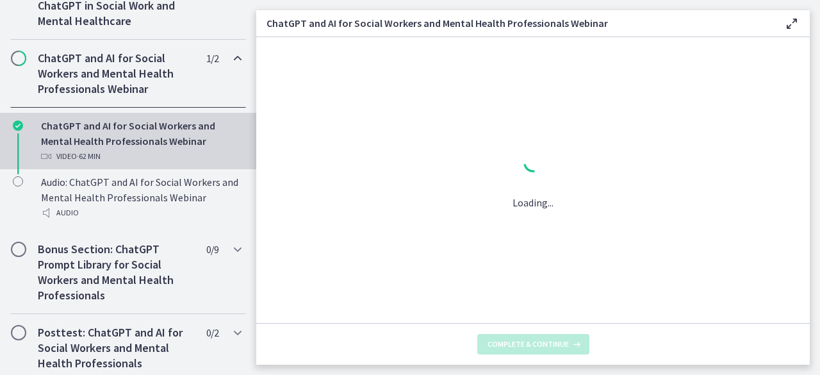
scroll to position [0, 0]
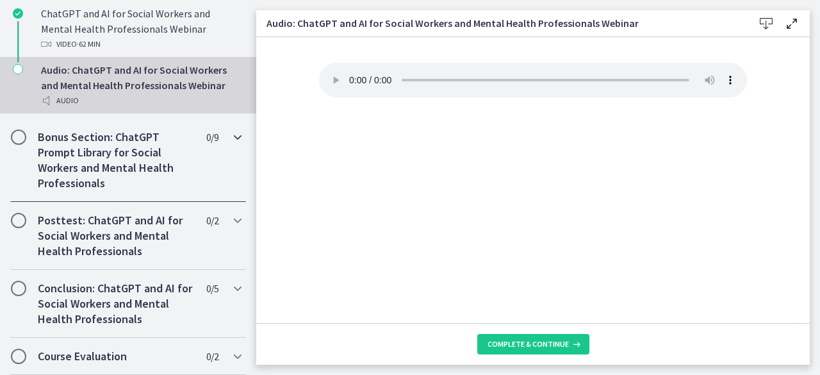
scroll to position [731, 0]
